Goal: Task Accomplishment & Management: Use online tool/utility

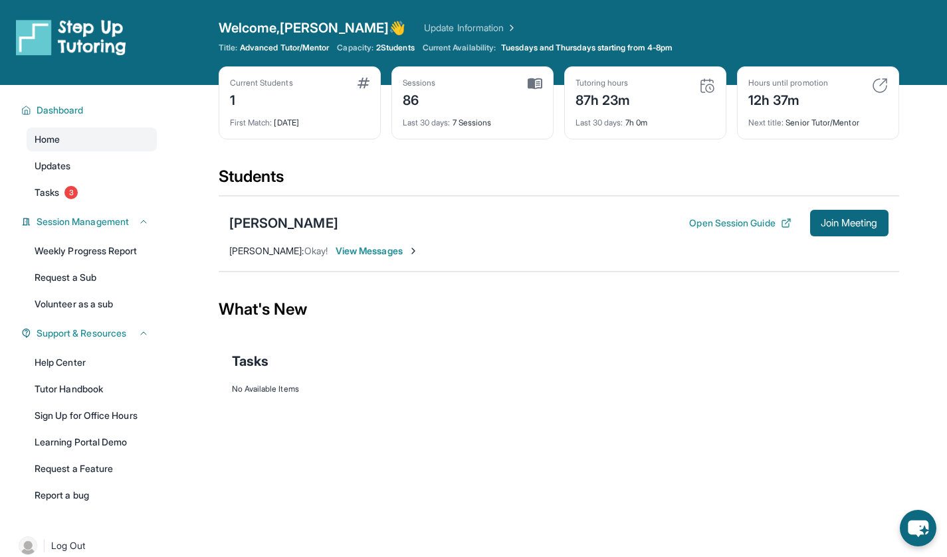
click at [844, 229] on button "Join Meeting" at bounding box center [849, 223] width 78 height 27
